Goal: Find contact information: Find contact information

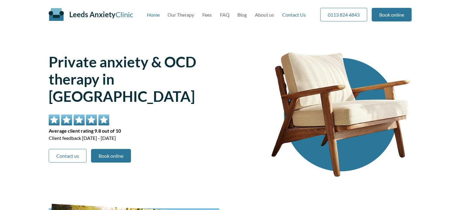
click at [299, 15] on link "Contact Us" at bounding box center [294, 15] width 24 height 6
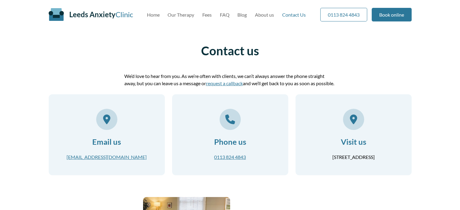
click at [132, 160] on link "[EMAIL_ADDRESS][DOMAIN_NAME]" at bounding box center [106, 157] width 80 height 6
click at [106, 65] on article "Contact us We’d love to hear from you. As we’re often with clients, we can’t al…" at bounding box center [230, 183] width 363 height 279
